Goal: Entertainment & Leisure: Consume media (video, audio)

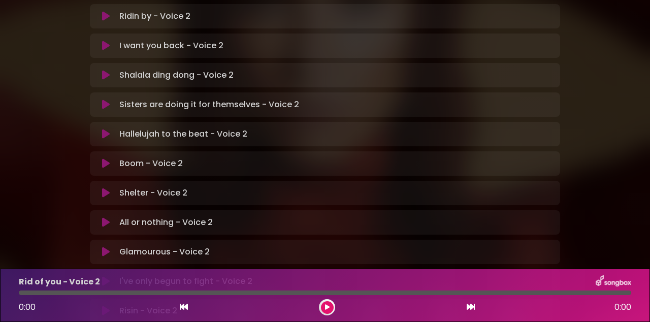
scroll to position [284, 0]
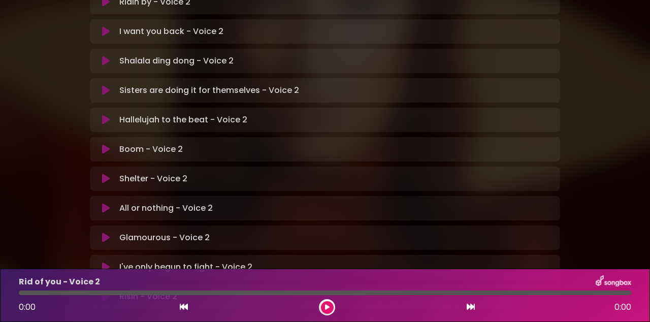
click at [105, 262] on icon at bounding box center [106, 267] width 8 height 10
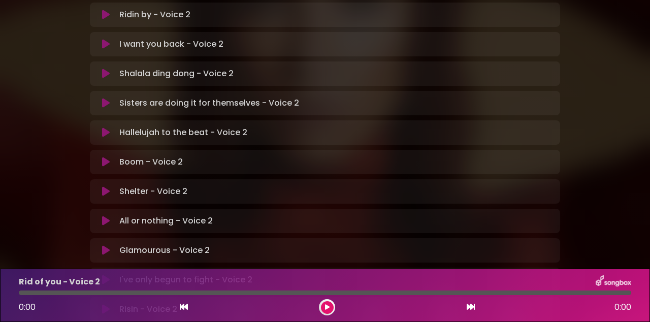
scroll to position [284, 0]
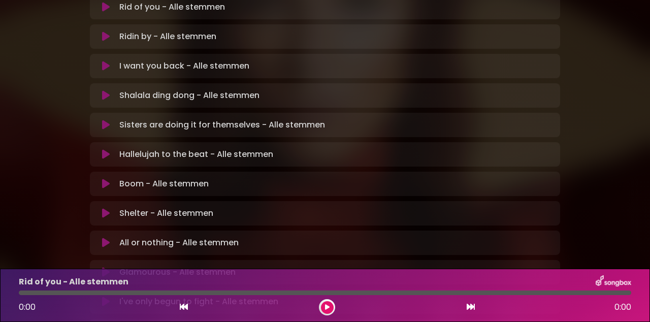
scroll to position [284, 0]
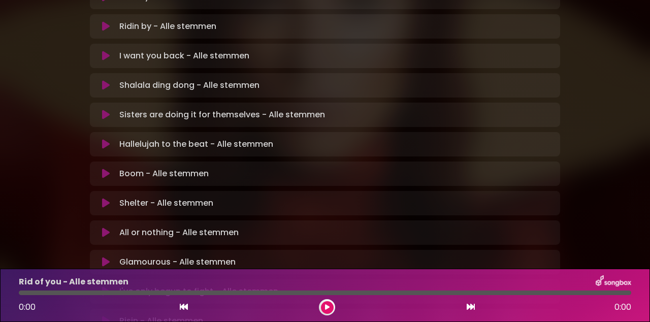
click at [111, 286] on button at bounding box center [105, 291] width 19 height 10
click at [152, 285] on p "I've only begun to fight - Alle stemmen Loading Track..." at bounding box center [205, 292] width 173 height 14
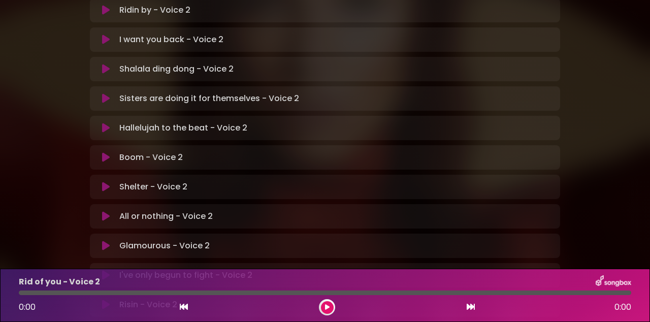
scroll to position [284, 0]
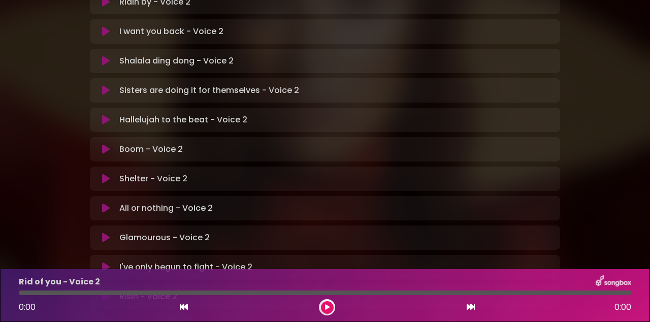
click at [150, 261] on p "I've only begun to fight - Voice 2 Loading Track..." at bounding box center [185, 267] width 133 height 12
click at [110, 262] on button at bounding box center [105, 267] width 19 height 10
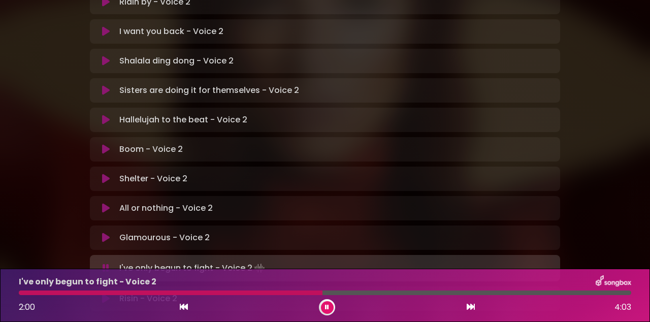
click at [275, 293] on div at bounding box center [171, 292] width 304 height 5
click at [243, 294] on div at bounding box center [150, 292] width 263 height 5
click at [254, 292] on div at bounding box center [163, 292] width 288 height 5
click at [217, 293] on div at bounding box center [139, 292] width 241 height 5
click at [265, 291] on div at bounding box center [177, 292] width 316 height 5
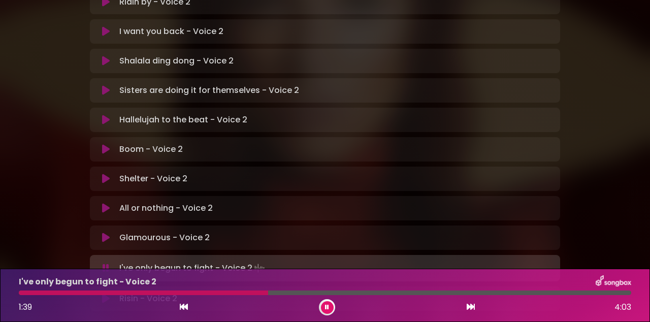
click at [244, 291] on div at bounding box center [143, 292] width 249 height 5
click at [244, 292] on div at bounding box center [148, 292] width 259 height 5
click at [266, 292] on div at bounding box center [167, 292] width 297 height 5
click at [244, 292] on div at bounding box center [145, 292] width 253 height 5
click at [251, 290] on div at bounding box center [156, 292] width 274 height 5
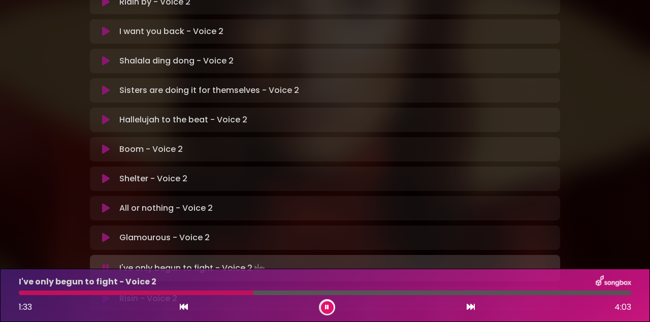
click at [329, 294] on div at bounding box center [325, 292] width 612 height 5
click at [327, 307] on icon at bounding box center [327, 307] width 4 height 6
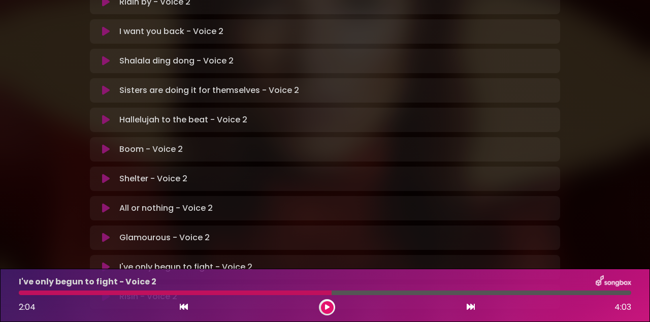
click at [283, 291] on div at bounding box center [175, 292] width 313 height 5
click at [285, 291] on div at bounding box center [175, 292] width 313 height 5
click at [264, 291] on div at bounding box center [175, 292] width 313 height 5
click at [273, 292] on div at bounding box center [175, 292] width 313 height 5
click at [331, 312] on div at bounding box center [327, 307] width 16 height 16
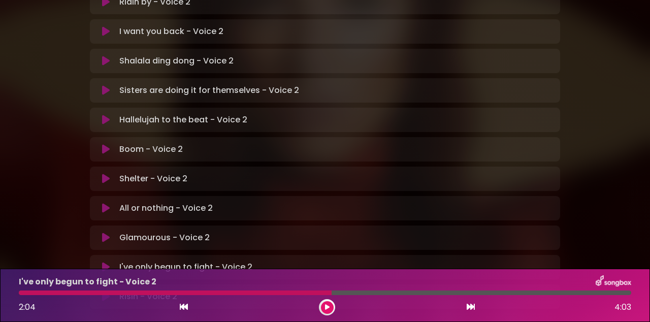
click at [327, 307] on icon at bounding box center [327, 307] width 5 height 6
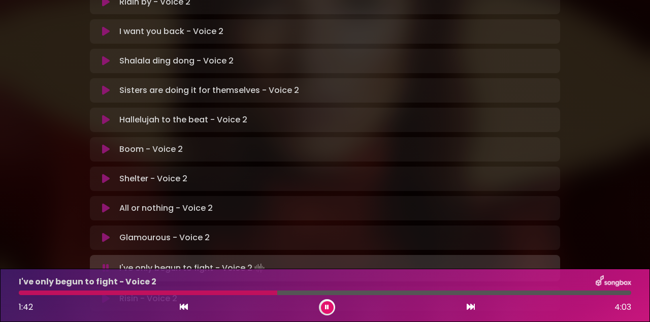
click at [261, 290] on div at bounding box center [148, 292] width 258 height 5
click at [247, 293] on div at bounding box center [141, 292] width 244 height 5
click at [359, 293] on div at bounding box center [221, 292] width 404 height 5
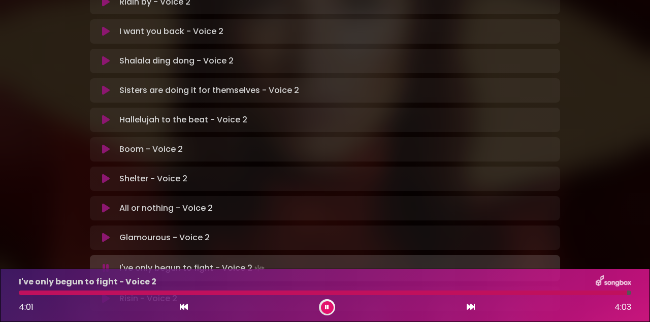
click at [332, 305] on button at bounding box center [327, 307] width 13 height 13
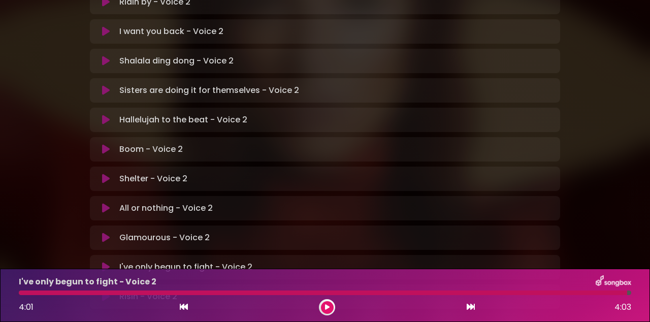
click at [103, 291] on icon at bounding box center [106, 296] width 8 height 10
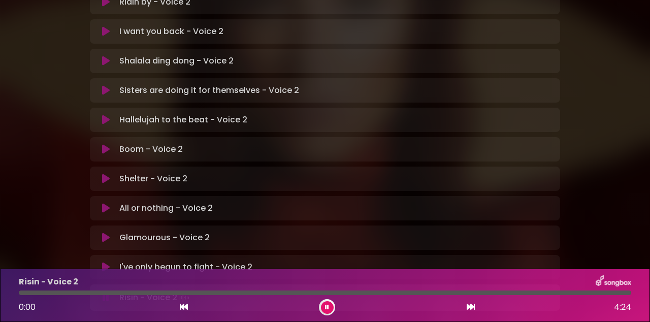
click at [325, 305] on icon at bounding box center [327, 307] width 4 height 6
click at [329, 303] on button at bounding box center [327, 307] width 13 height 13
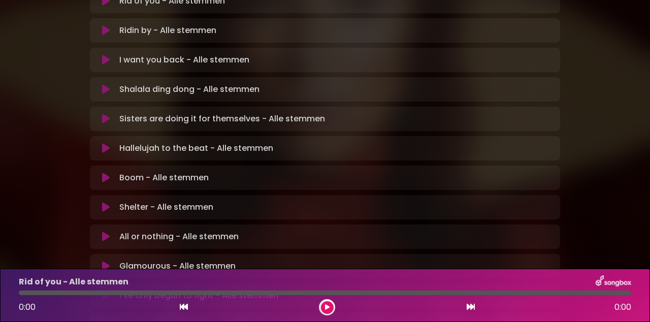
scroll to position [284, 0]
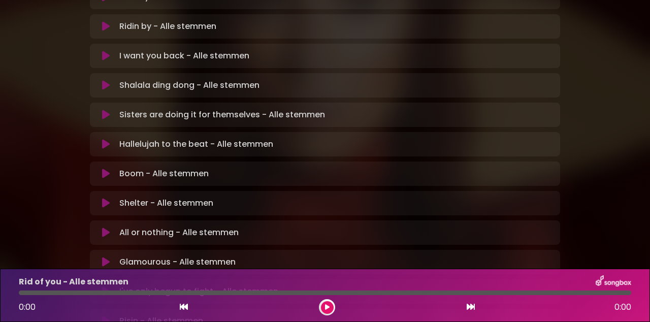
click at [110, 316] on button at bounding box center [105, 321] width 19 height 10
click at [18, 294] on div at bounding box center [325, 292] width 624 height 5
click at [19, 291] on div at bounding box center [41, 292] width 45 height 5
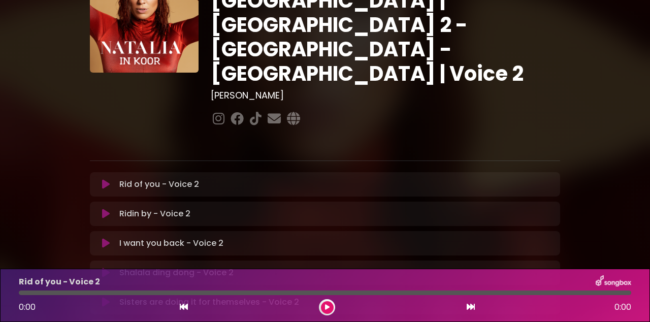
scroll to position [73, 0]
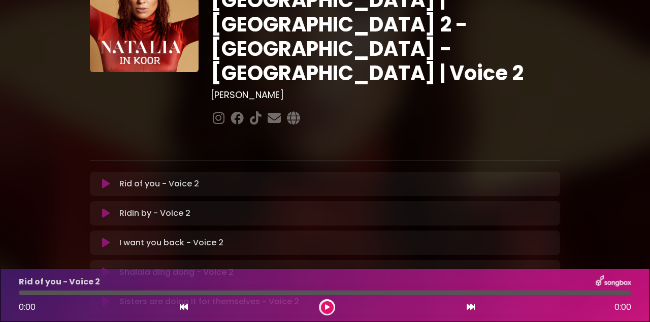
click at [110, 238] on button at bounding box center [105, 243] width 19 height 10
